Goal: Task Accomplishment & Management: Complete application form

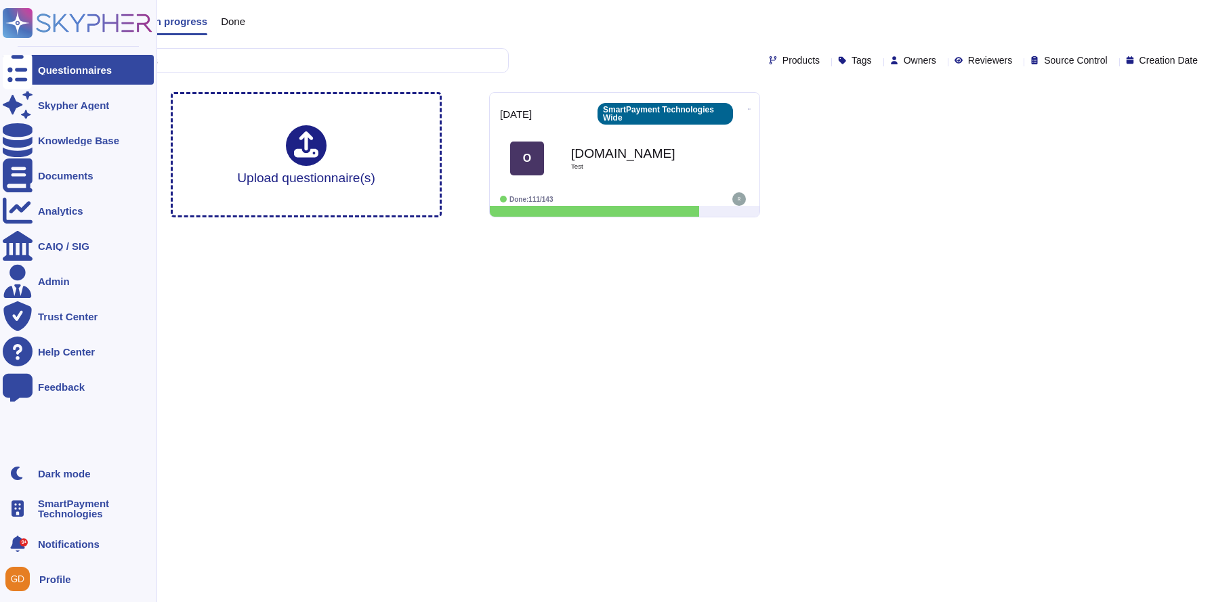
click at [41, 23] on icon at bounding box center [78, 23] width 150 height 30
click at [34, 111] on div "Skypher Agent" at bounding box center [78, 105] width 151 height 30
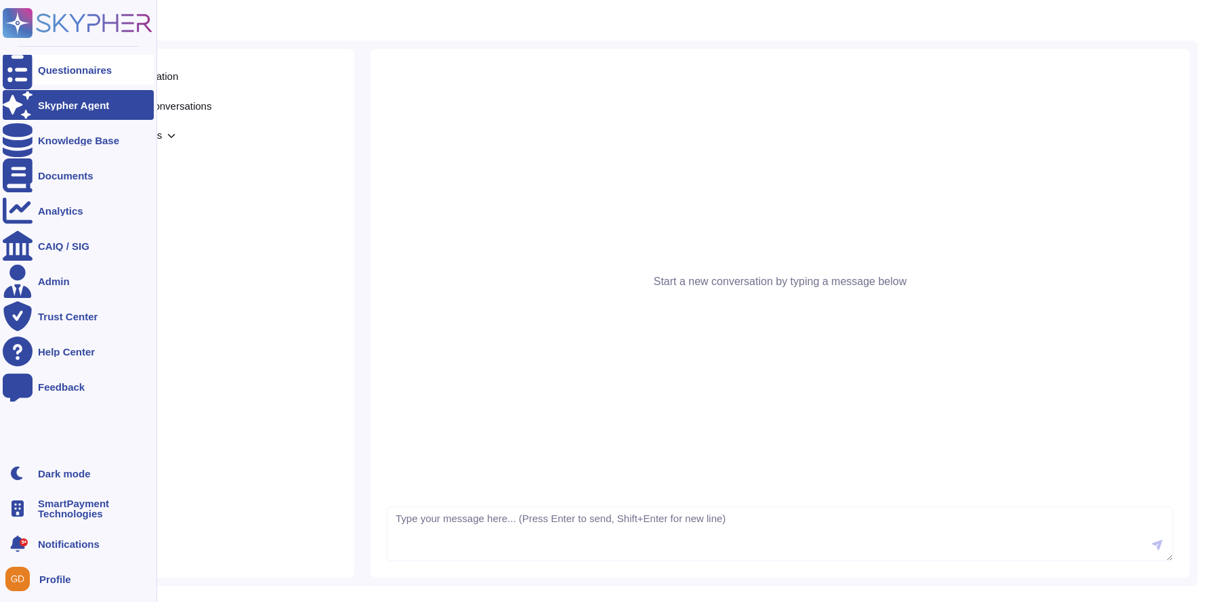
click at [35, 66] on div "Questionnaires" at bounding box center [78, 70] width 151 height 30
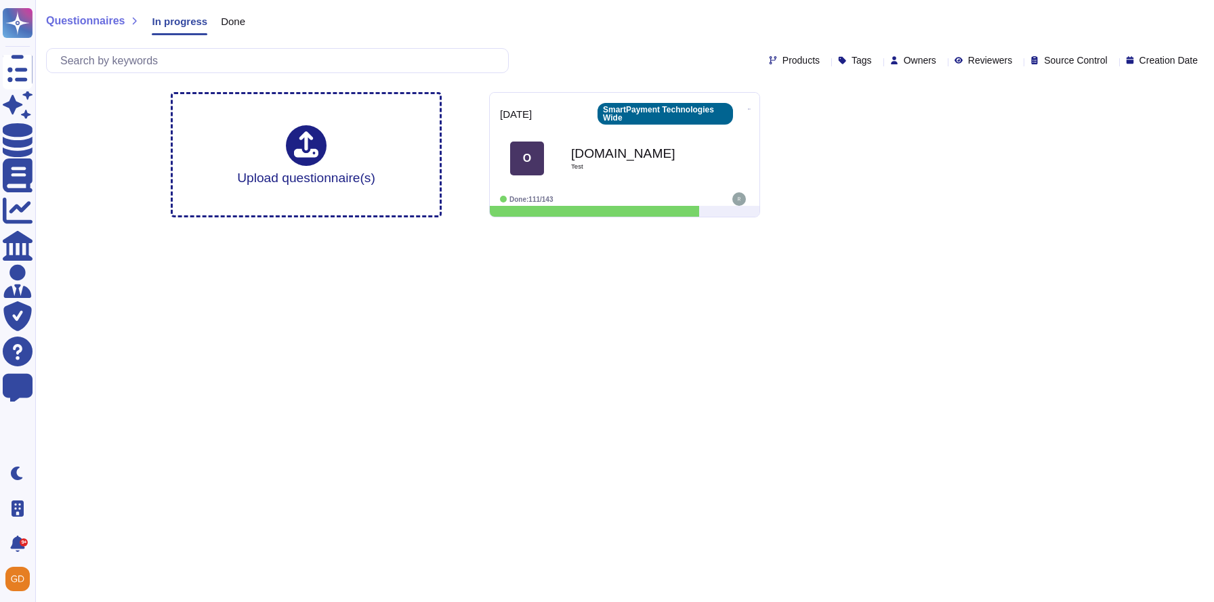
click at [245, 16] on span "Done" at bounding box center [233, 21] width 24 height 10
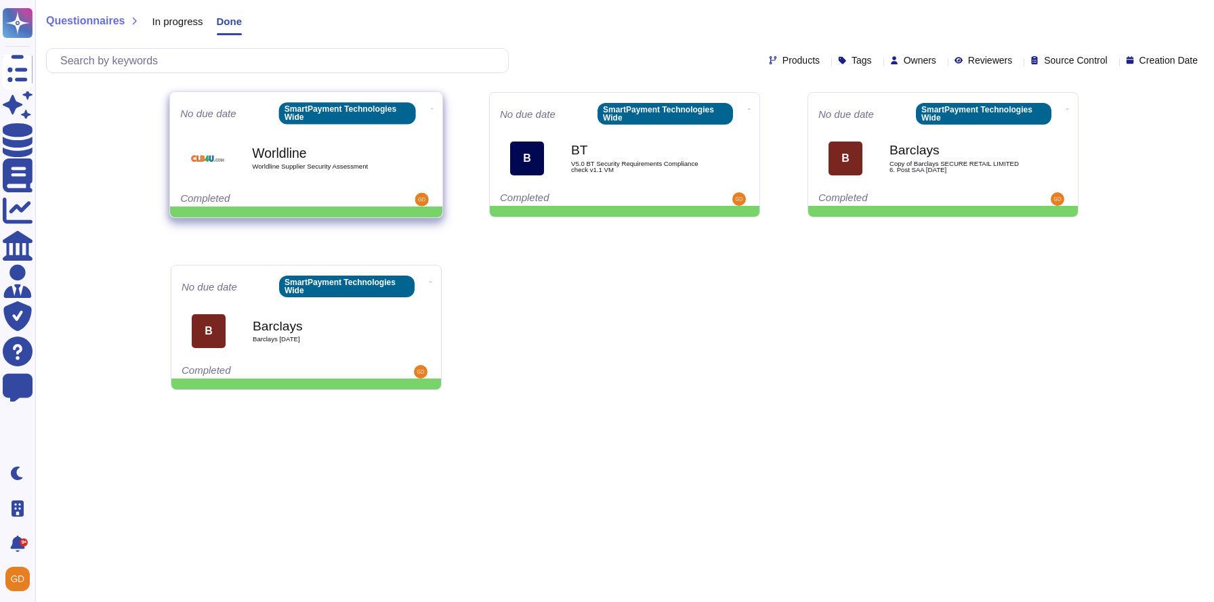
click at [344, 157] on b "Worldline" at bounding box center [320, 153] width 137 height 13
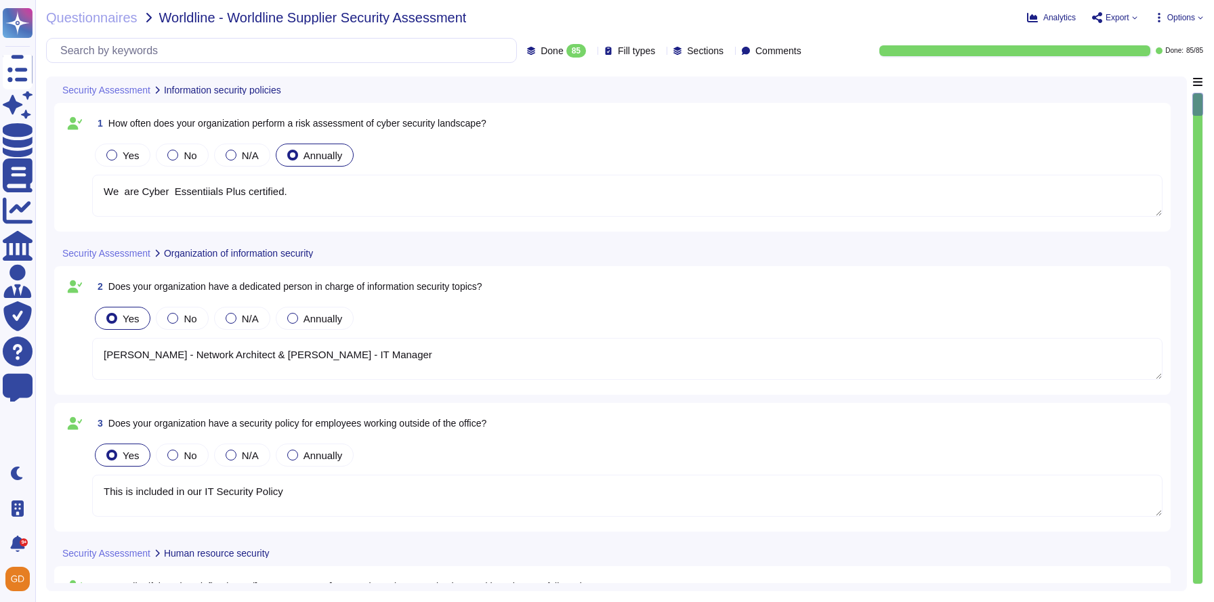
type textarea "We are Cyber Essentiials Plus certified."
type textarea "Daniel Clayton - Network Architect & Vicki Moon - IT Manager"
type textarea "This is included in our IT Security Policy"
type textarea "We have a JML Policy, this is followed by IT and HR when any new starters, leav…"
type textarea "DBS checks are done on all employees. psychometric profiling is also conducted …"
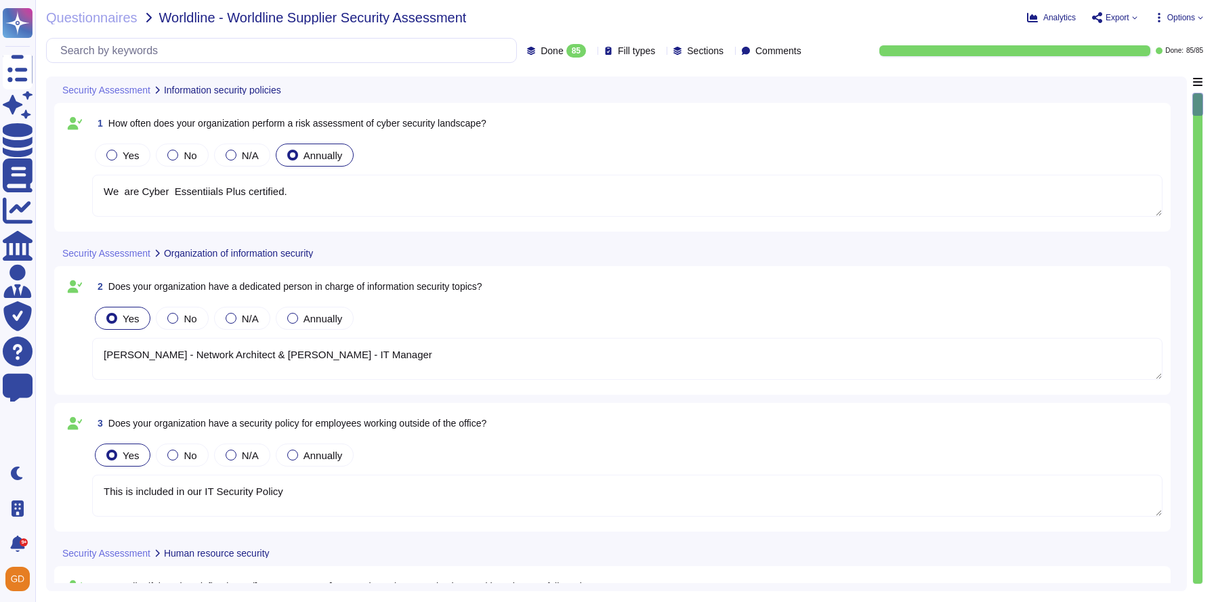
type textarea "This is part of our employee handbook which is part of the induction process"
click at [103, 11] on span "Questionnaires" at bounding box center [91, 18] width 91 height 14
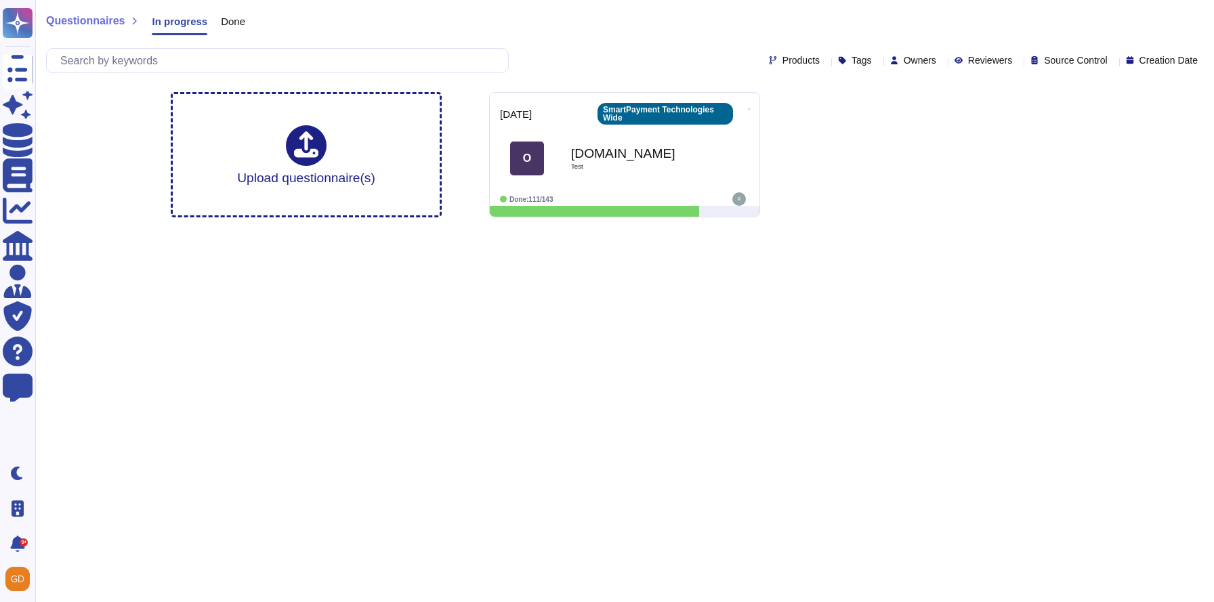
click at [239, 24] on span "Done" at bounding box center [233, 21] width 24 height 10
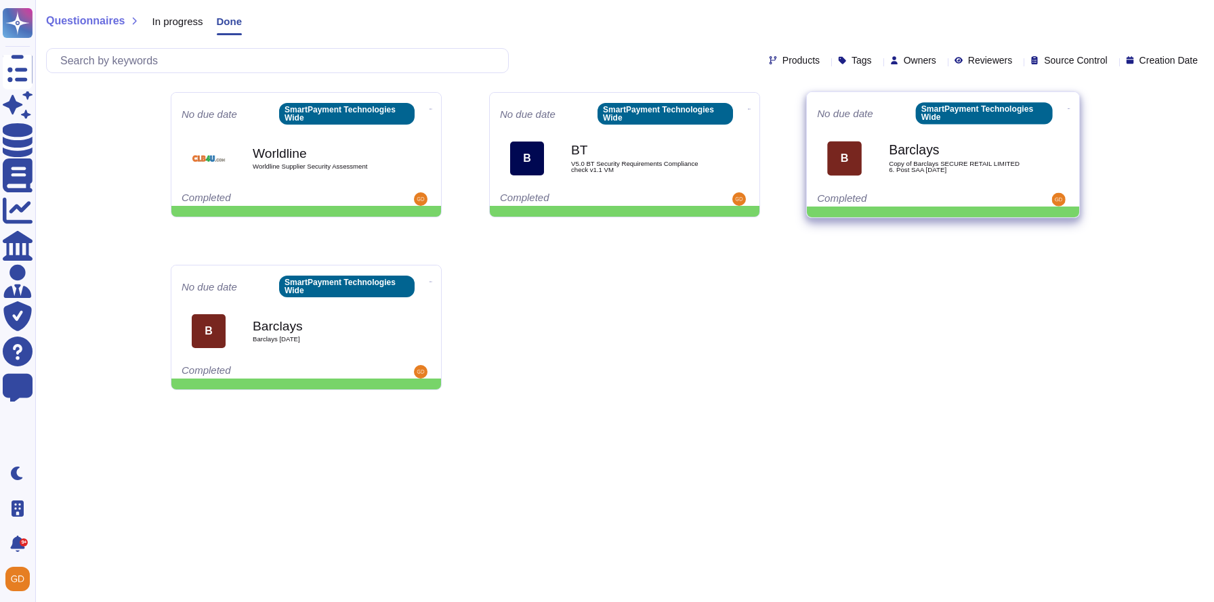
click at [892, 154] on b "Barclays" at bounding box center [957, 150] width 137 height 13
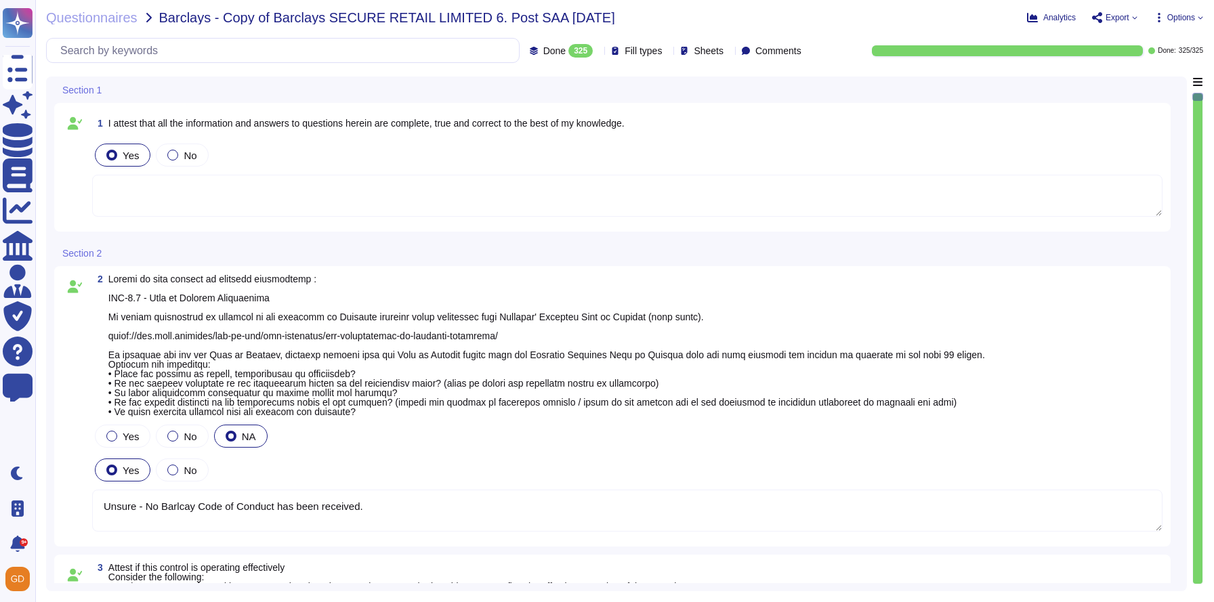
type textarea "Unsure - No Barlcay Code of Conduct has been received."
type textarea "Nicholas Morrison - Paralegal"
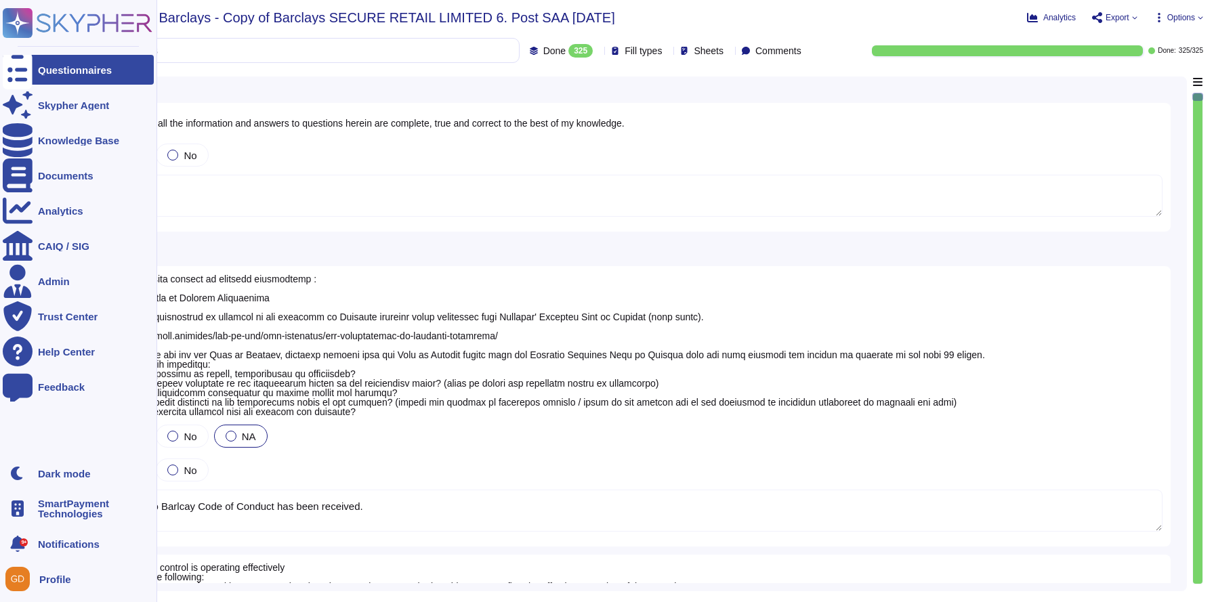
click at [25, 21] on rect at bounding box center [18, 23] width 30 height 30
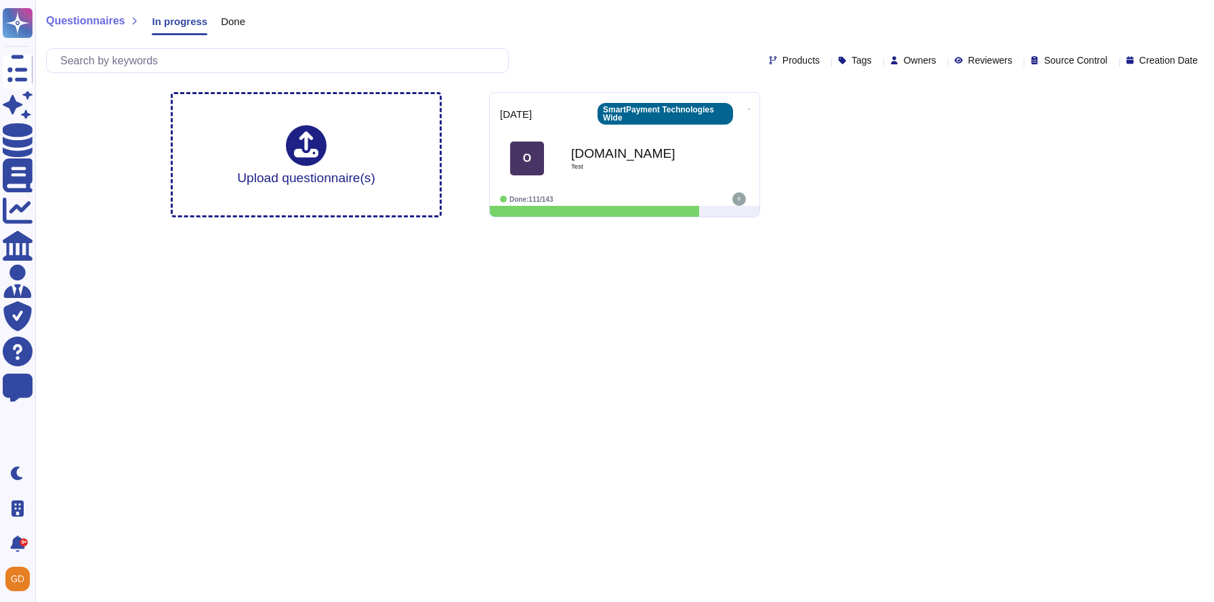
click at [245, 24] on span "Done" at bounding box center [233, 21] width 24 height 10
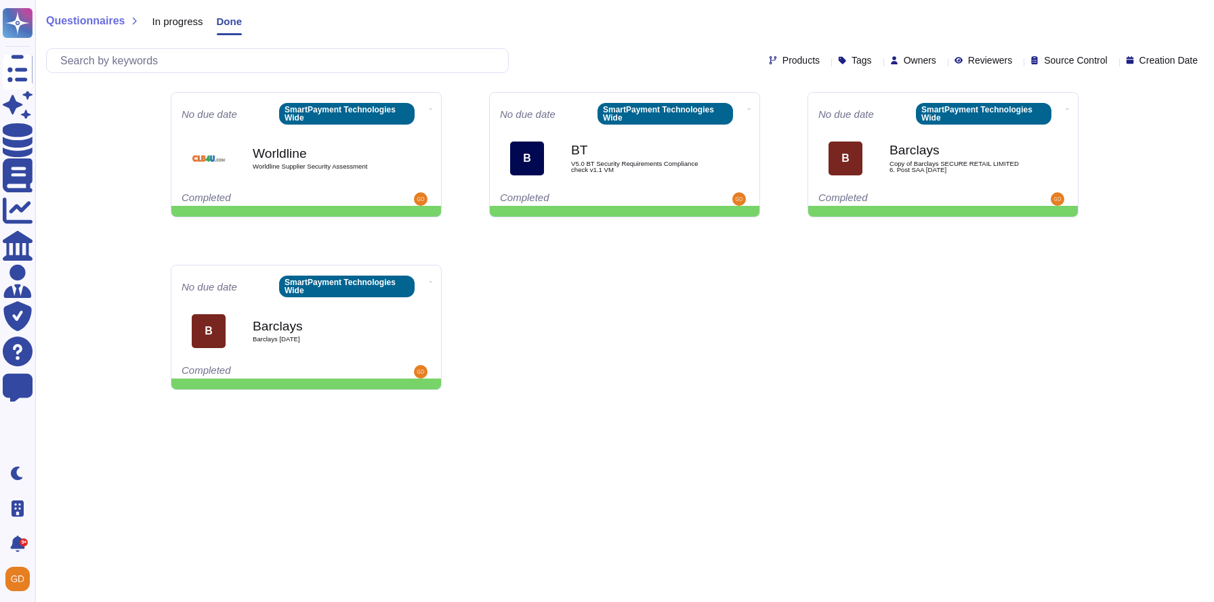
click at [184, 20] on span "In progress" at bounding box center [177, 21] width 51 height 10
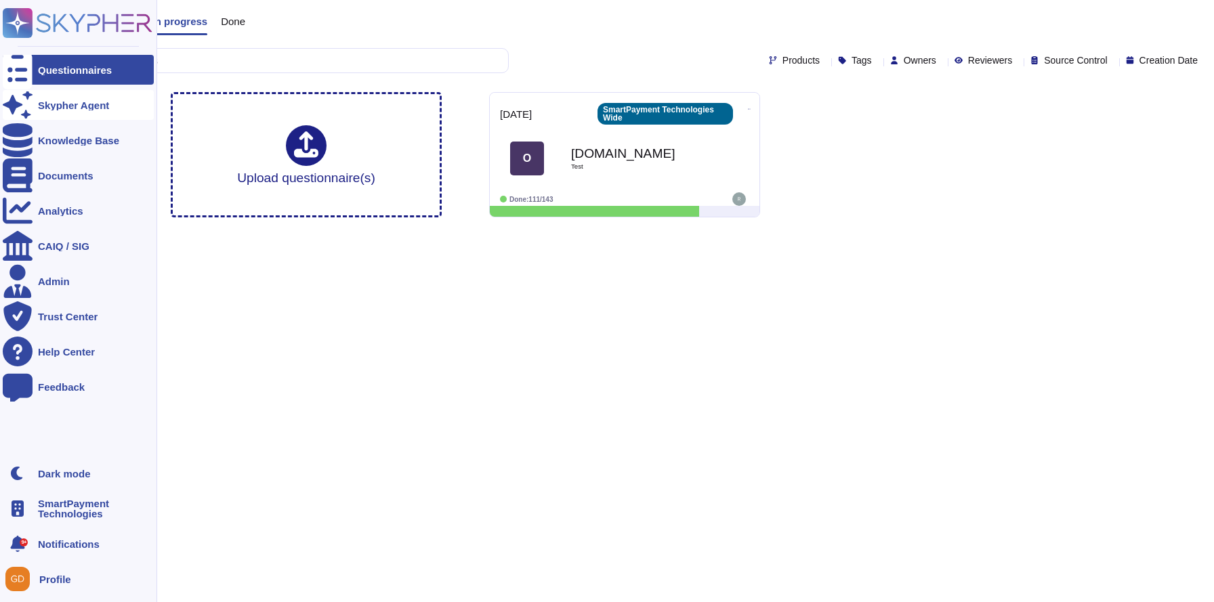
click at [26, 106] on div at bounding box center [18, 105] width 30 height 30
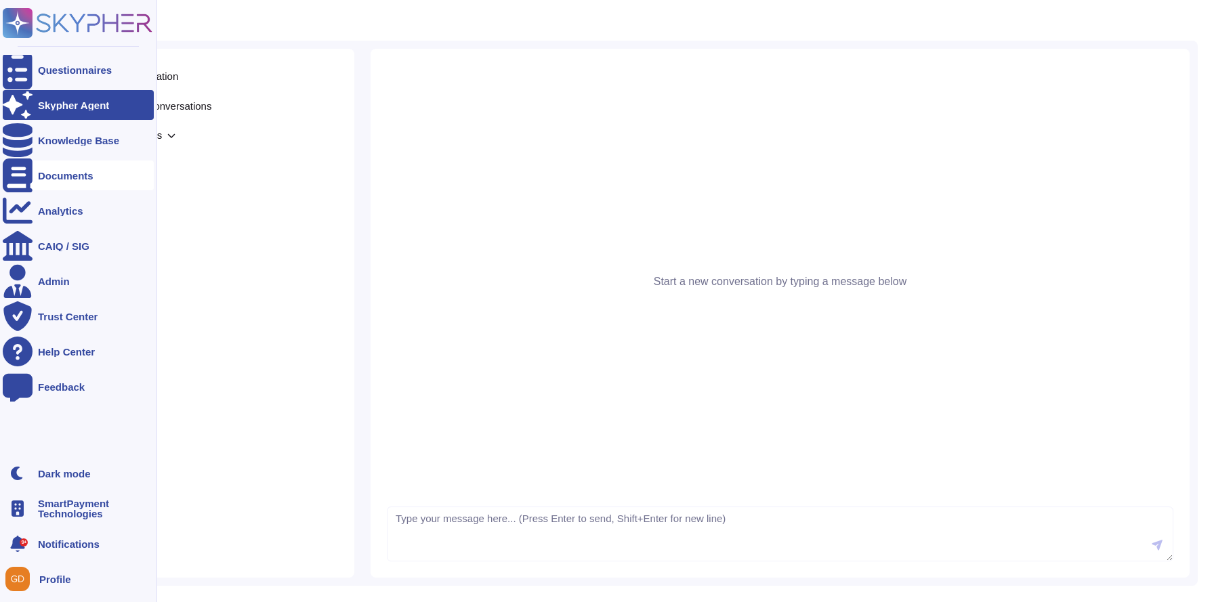
click at [62, 181] on div "Documents" at bounding box center [78, 176] width 151 height 30
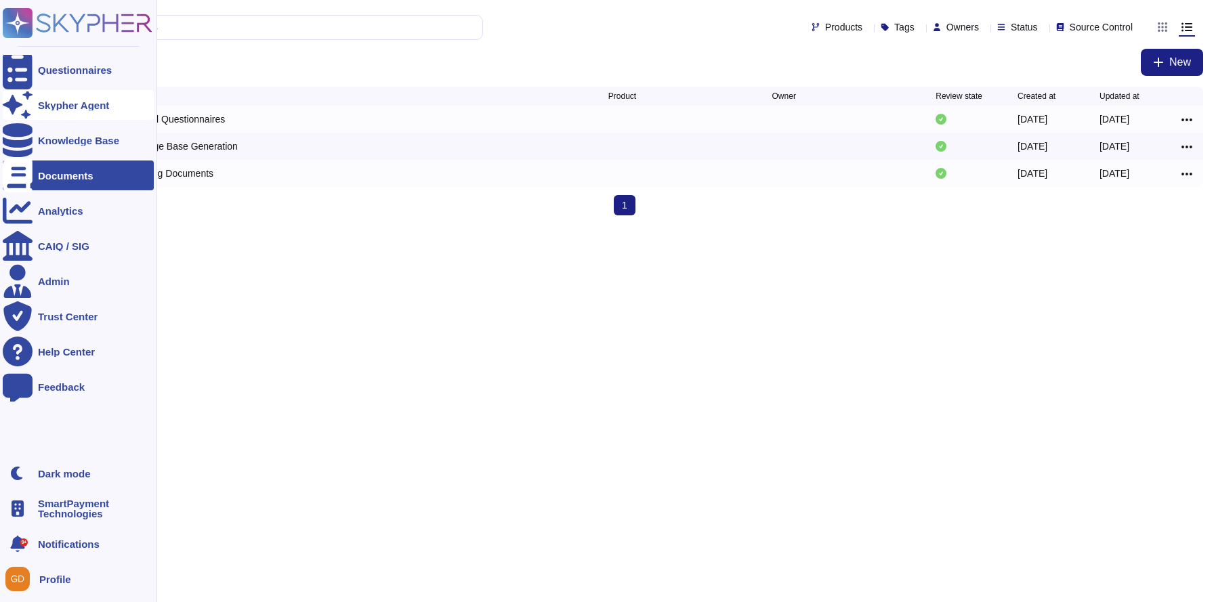
click at [56, 106] on div "Skypher Agent" at bounding box center [73, 105] width 71 height 10
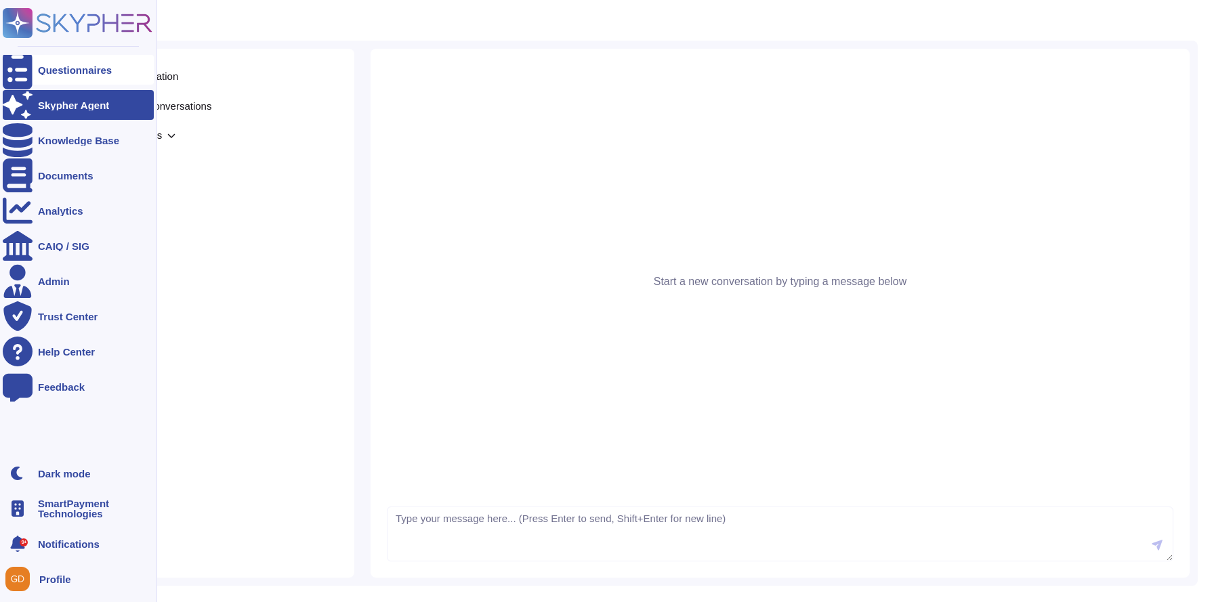
click at [21, 63] on icon at bounding box center [18, 70] width 30 height 40
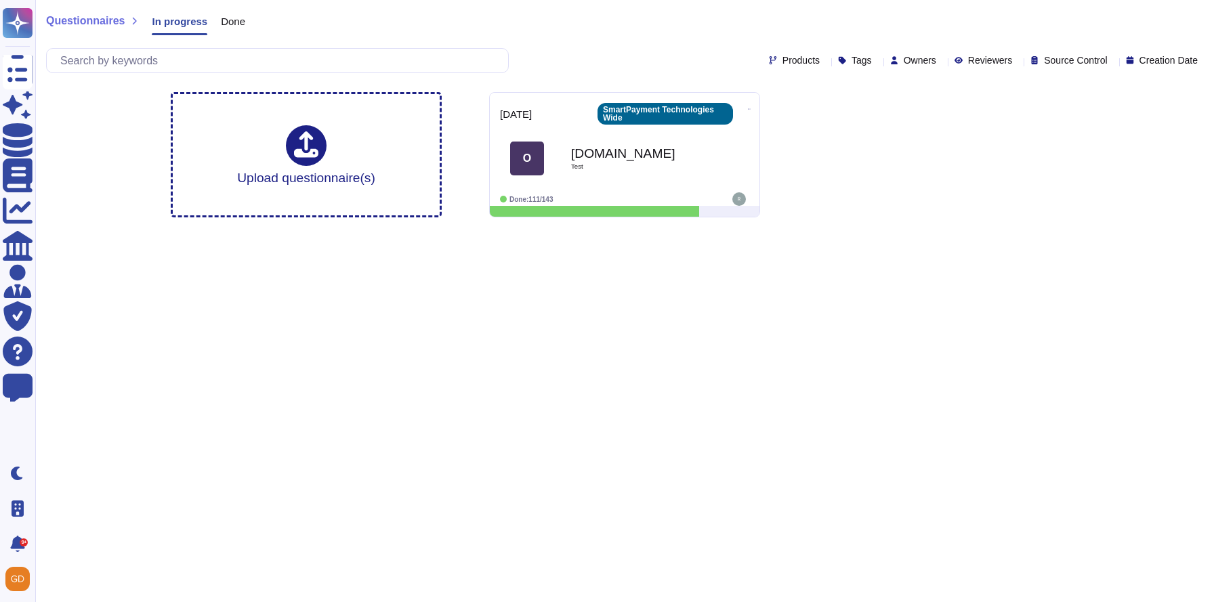
click at [226, 21] on span "Done" at bounding box center [233, 21] width 24 height 10
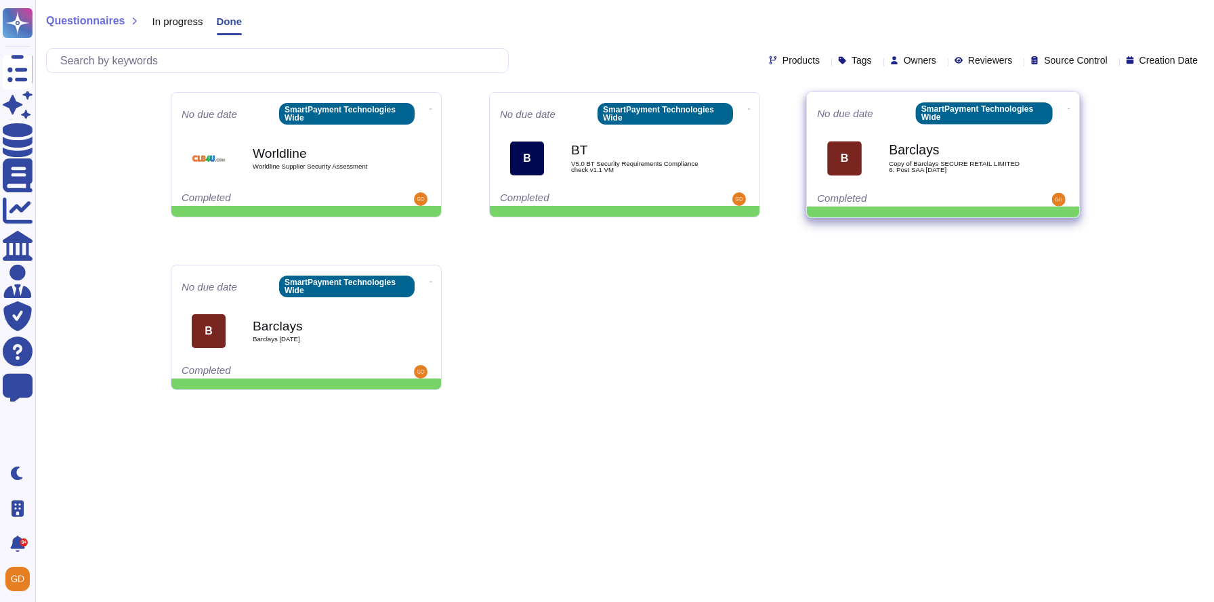
click at [901, 165] on span "Copy of Barclays SECURE RETAIL LIMITED 6. Post SAA Oct 2022" at bounding box center [957, 167] width 137 height 13
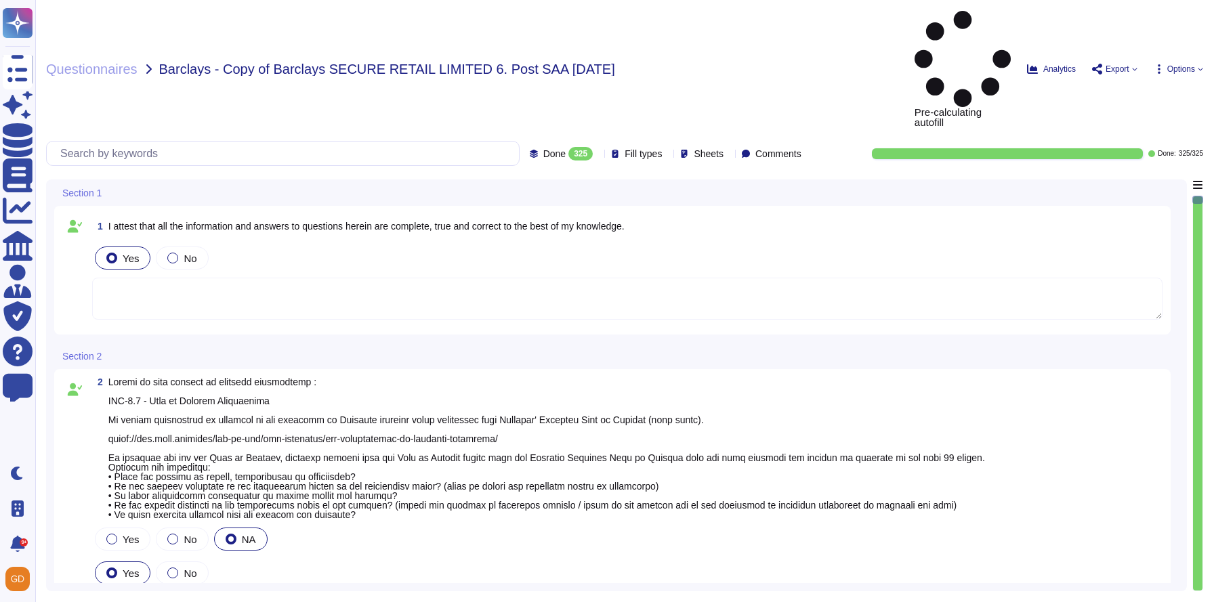
type textarea "Unsure - No Barlcay Code of Conduct has been received."
type textarea "Nicholas Morrison - Paralegal"
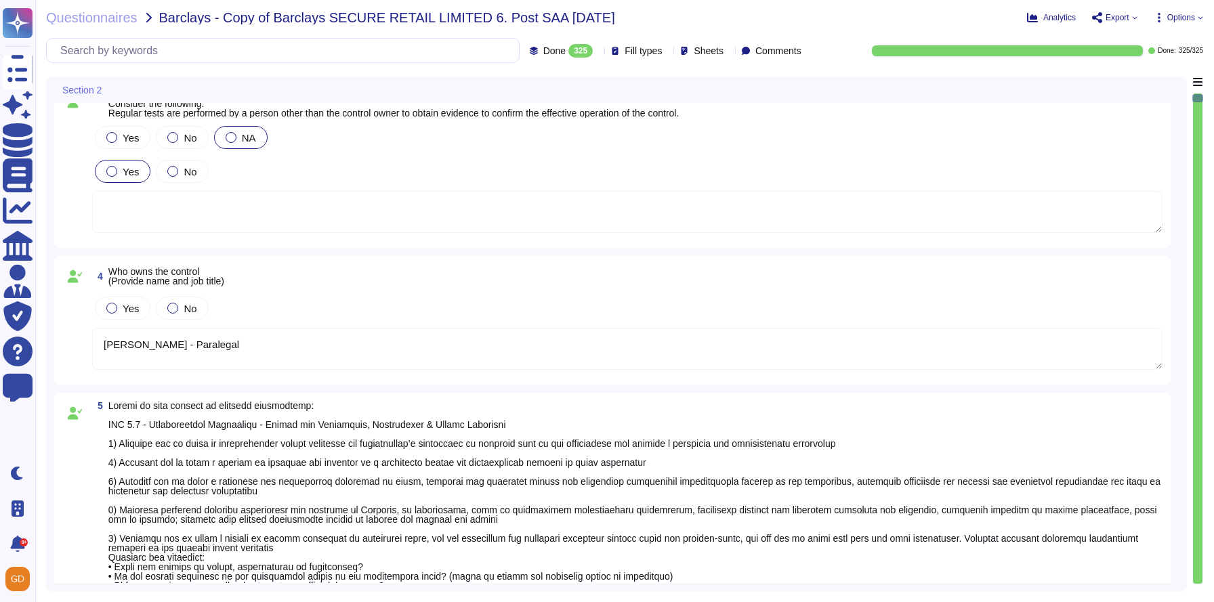
scroll to position [503, 0]
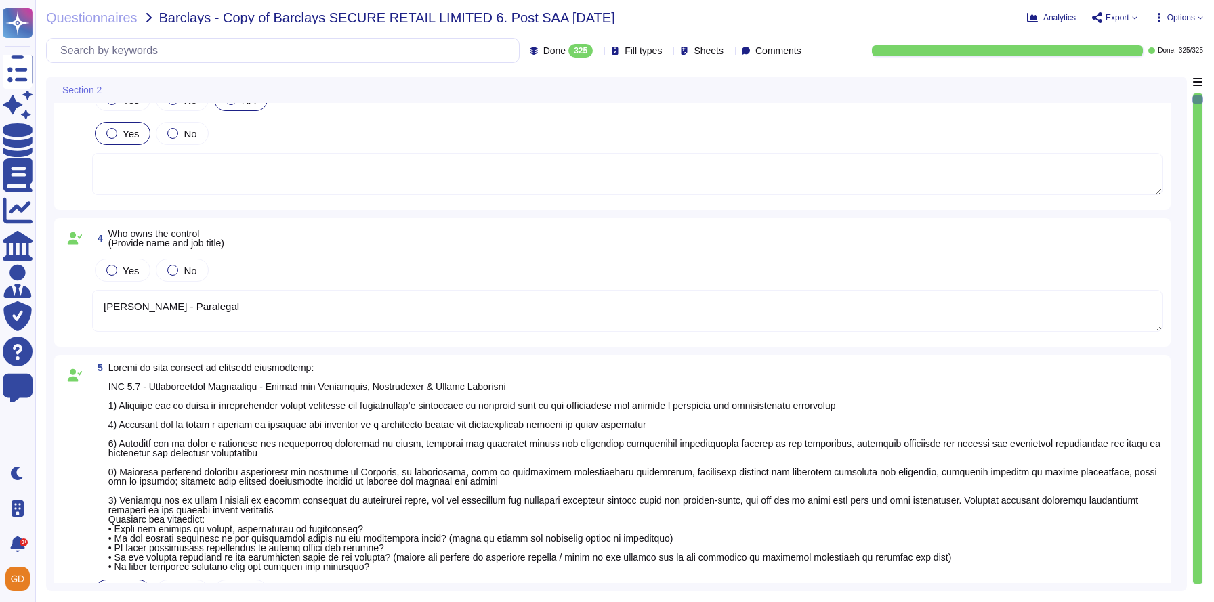
type textarea "Rachel Waby - HR Manager"
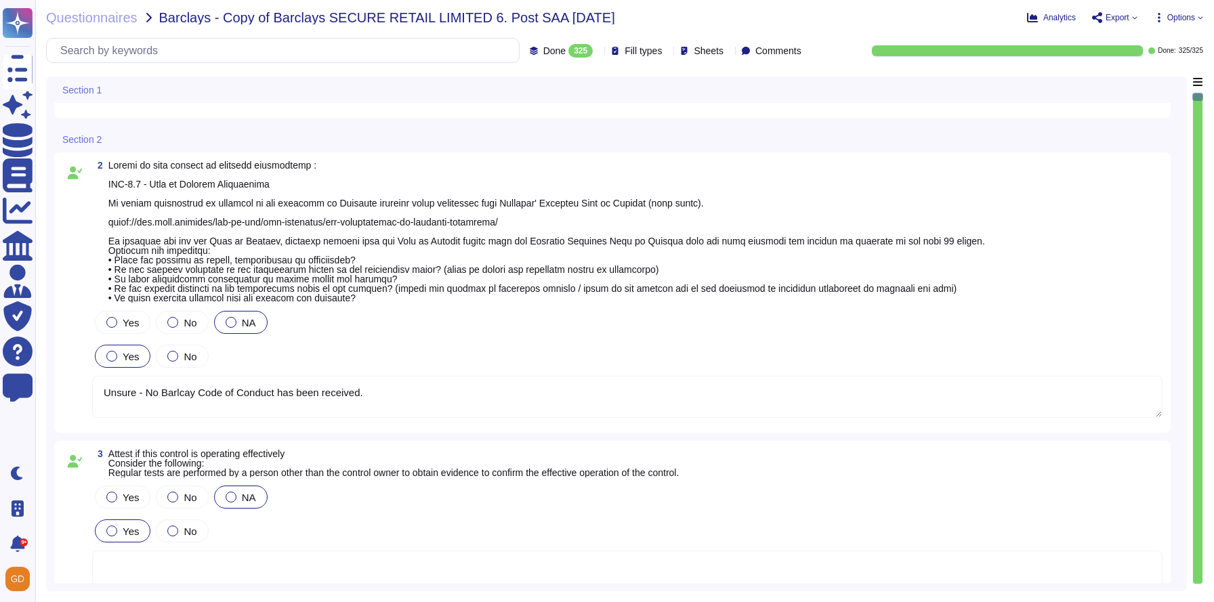
scroll to position [116, 0]
